Goal: Task Accomplishment & Management: Complete application form

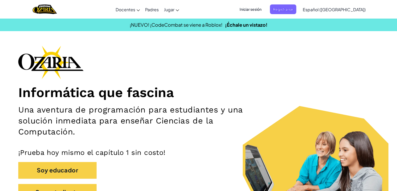
click at [254, 6] on span "Iniciar sesión" at bounding box center [251, 9] width 28 height 10
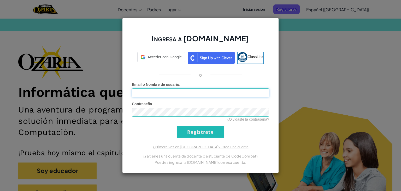
click at [171, 95] on input "Email o Nombre de usuario :" at bounding box center [200, 92] width 137 height 9
type input "sofm_2413"
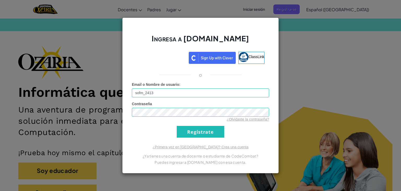
click at [189, 137] on div "Ingresa a [DOMAIN_NAME] ClassLink o Error desconocido. Email o Nombre de usuari…" at bounding box center [200, 95] width 157 height 156
click at [187, 132] on input "Regístrate" at bounding box center [201, 132] width 48 height 12
